Goal: Task Accomplishment & Management: Manage account settings

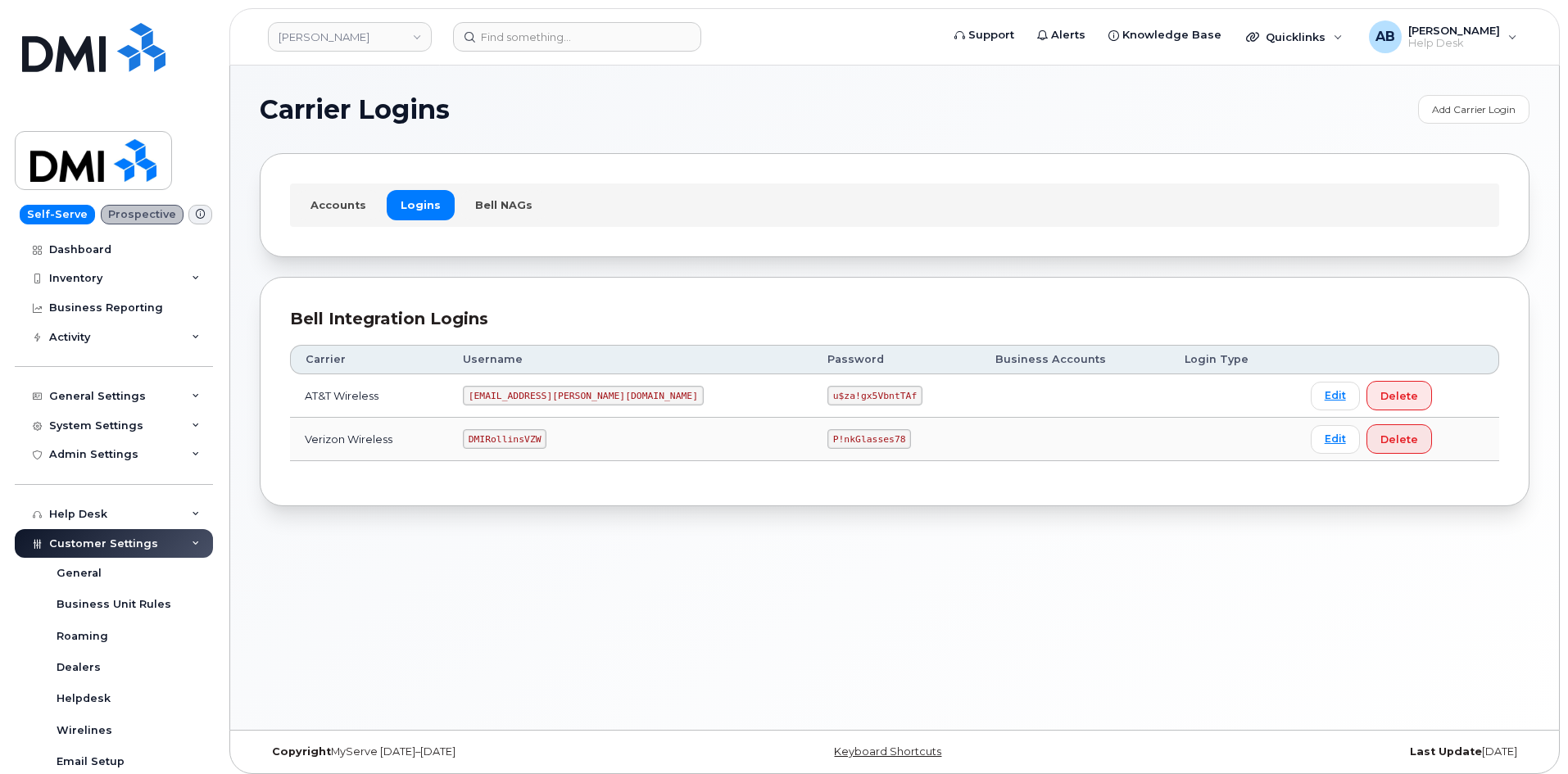
click at [546, 399] on code "[EMAIL_ADDRESS][PERSON_NAME][DOMAIN_NAME]" at bounding box center [583, 395] width 241 height 19
click at [545, 396] on code "[EMAIL_ADDRESS][PERSON_NAME][DOMAIN_NAME]" at bounding box center [583, 395] width 241 height 19
copy code "[EMAIL_ADDRESS][PERSON_NAME][DOMAIN_NAME]"
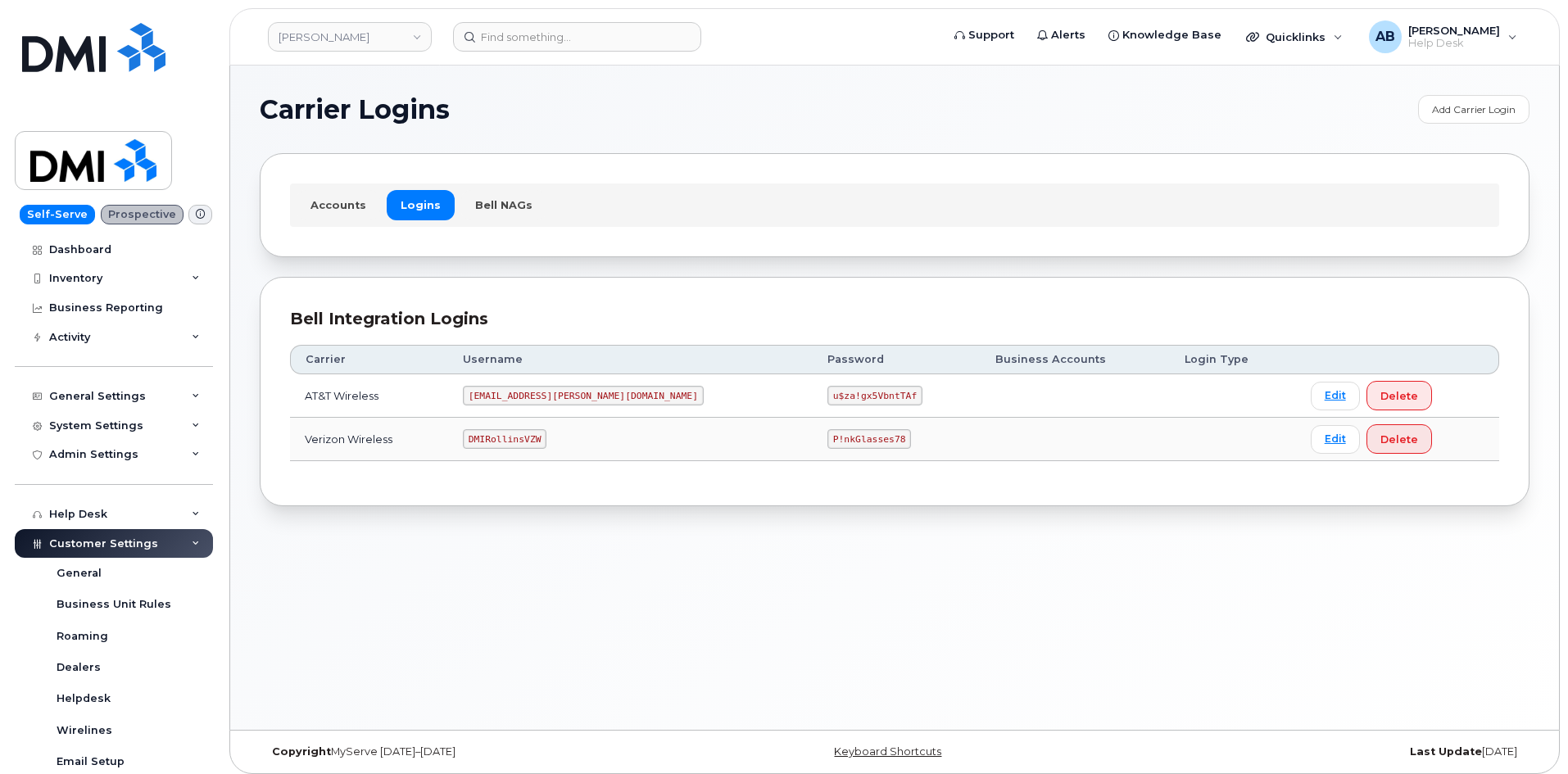
click at [828, 394] on code "u$za!gx5VbntTAf" at bounding box center [875, 395] width 95 height 19
